Goal: Transaction & Acquisition: Purchase product/service

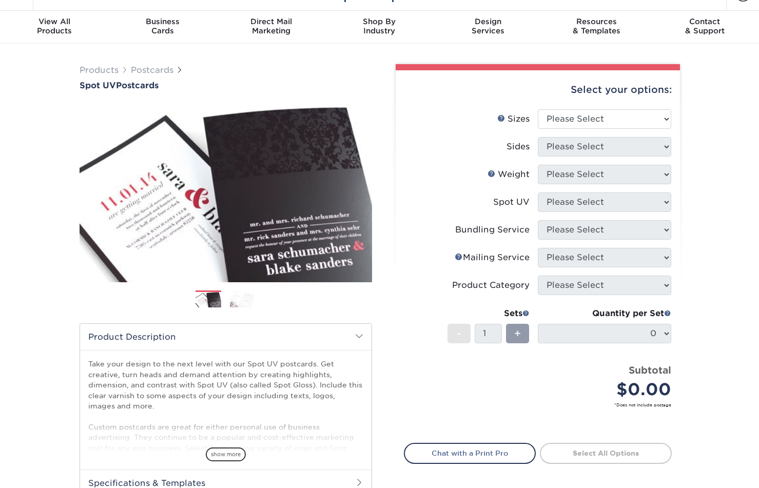
scroll to position [35, 0]
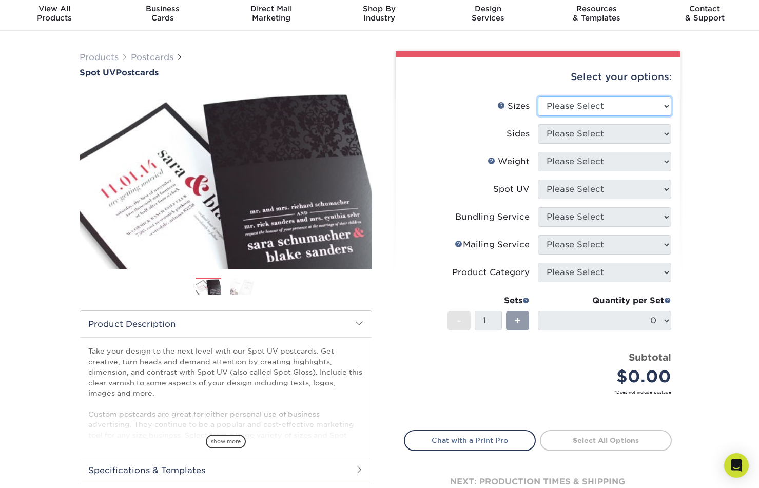
click at [556, 112] on select "Please Select 1.5" x 7" 2" x 6" 2" x 8" 2.12" x 5.5" 2.75" x 4.25" 2.75" x 8.5"…" at bounding box center [604, 106] width 133 height 20
select select "5.00x7.00"
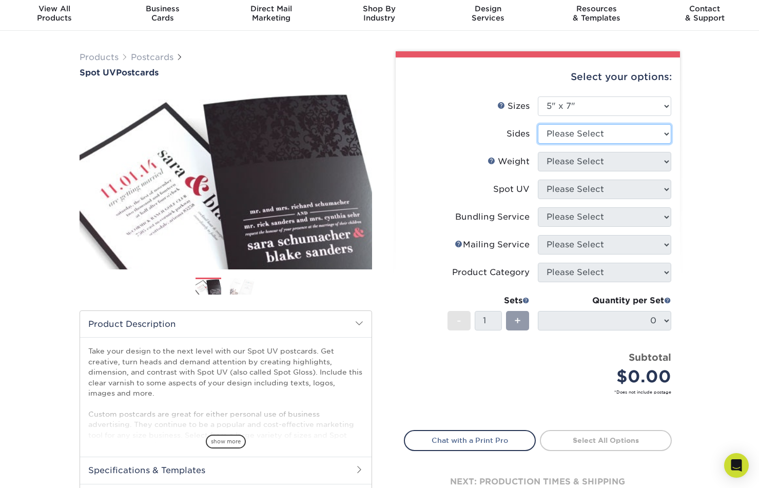
click at [566, 138] on select "Please Select Print Both Sides Print Front Only" at bounding box center [604, 134] width 133 height 20
select select "32d3c223-f82c-492b-b915-ba065a00862f"
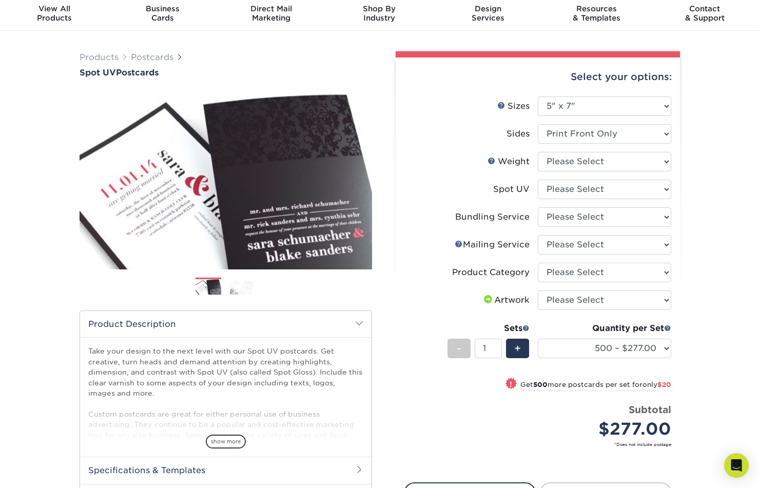
click at [359, 325] on span at bounding box center [359, 323] width 8 height 8
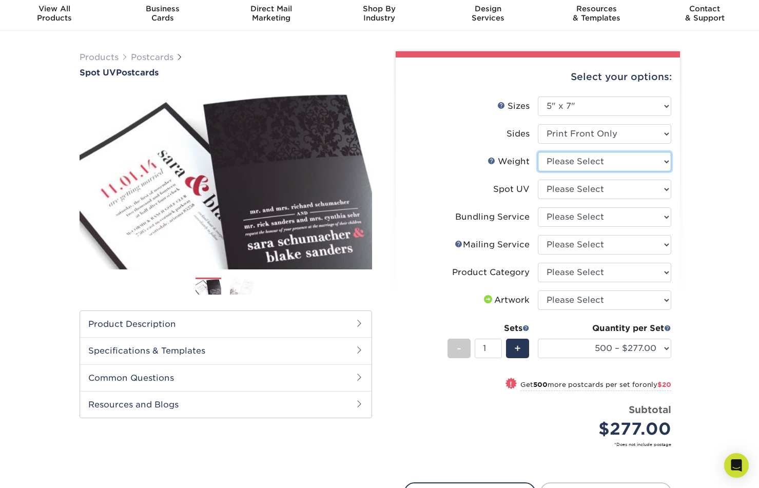
click at [570, 165] on select "Please Select 16PT" at bounding box center [604, 162] width 133 height 20
select select "16PT"
click at [574, 189] on select "Please Select Front Only" at bounding box center [604, 190] width 133 height 20
select select "1"
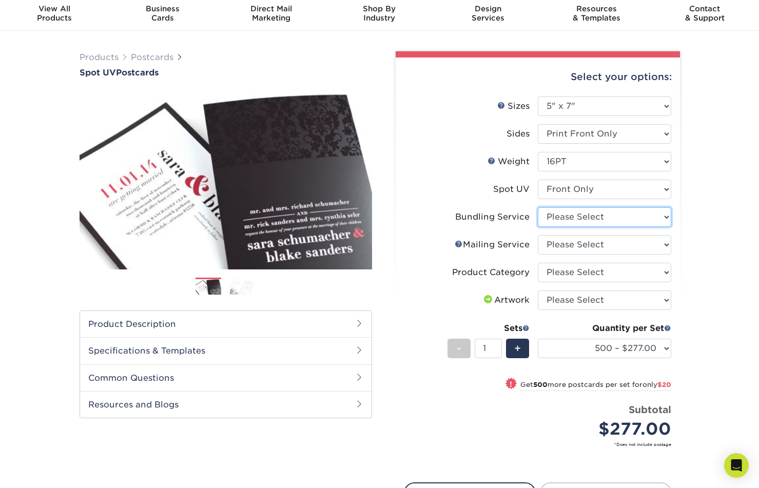
click at [581, 219] on select "Please Select No Bundling Services Yes, Bundles of 50 (+2 Days) Yes, Bundles of…" at bounding box center [604, 217] width 133 height 20
select select "58689abb-25c0-461c-a4c3-a80b627d6649"
click at [577, 243] on select "Please Select No Direct Mailing Service No, I will mail/stamp/imprint Direct Ma…" at bounding box center [604, 245] width 133 height 20
select select "934e270e-9523-48b9-93c7-78b0896e16a6"
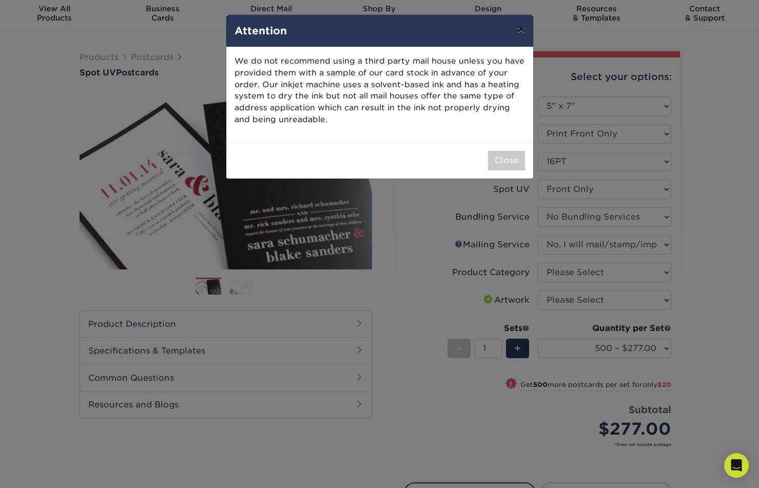
click at [520, 29] on button "×" at bounding box center [521, 29] width 24 height 29
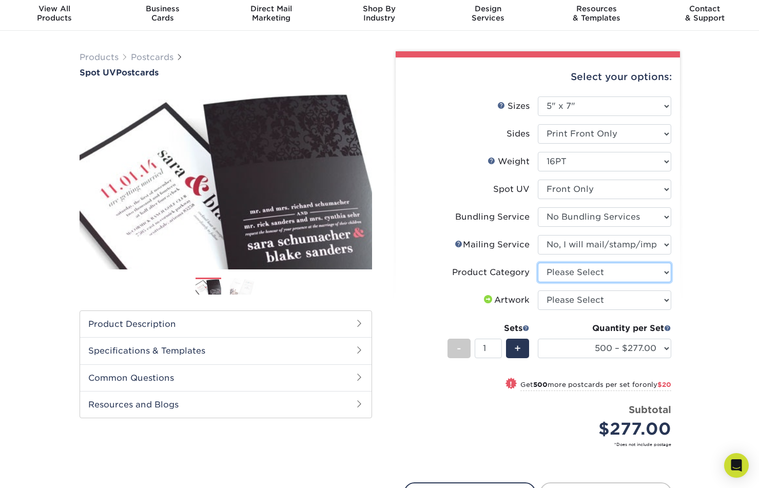
click at [582, 270] on select "Please Select Postcards" at bounding box center [604, 273] width 133 height 20
select select "9b7272e0-d6c8-4c3c-8e97-d3a1bcdab858"
click at [575, 298] on select "Please Select I will upload files I need a design - $150" at bounding box center [604, 300] width 133 height 20
select select "upload"
